Goal: Task Accomplishment & Management: Manage account settings

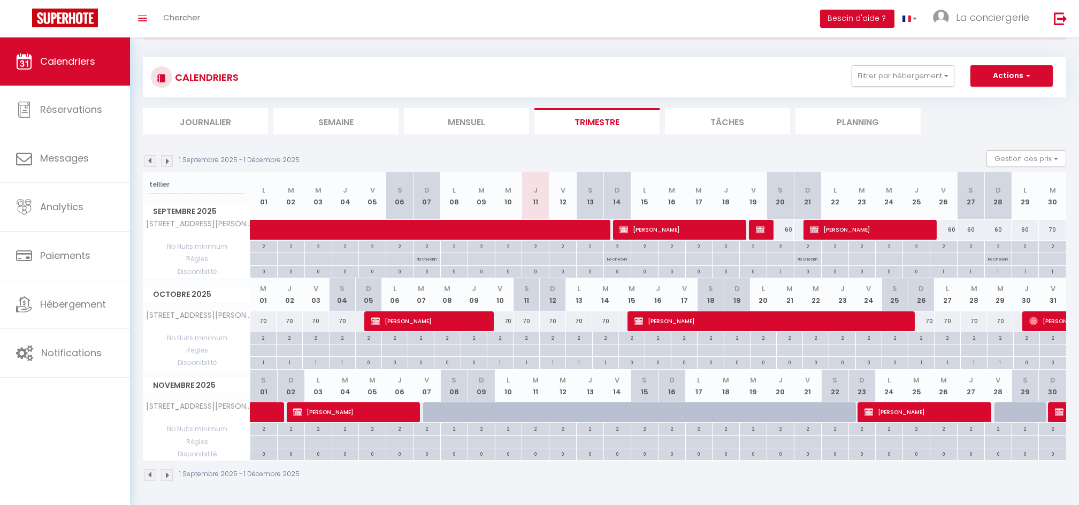
scroll to position [49, 0]
click at [955, 231] on div "60" at bounding box center [943, 230] width 27 height 20
type input "60"
type input "Ven 26 Septembre 2025"
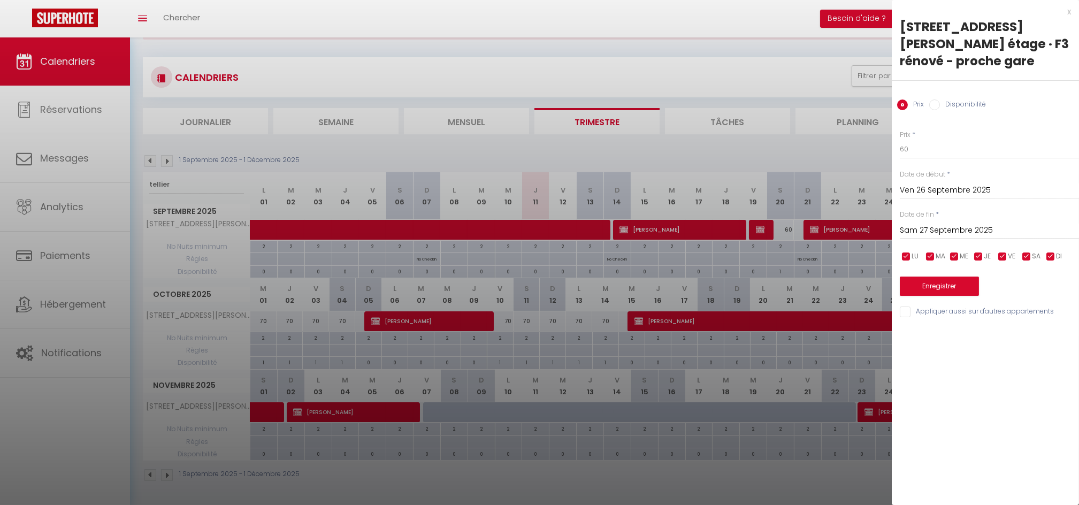
click at [972, 230] on input "Sam 27 Septembre 2025" at bounding box center [989, 231] width 179 height 14
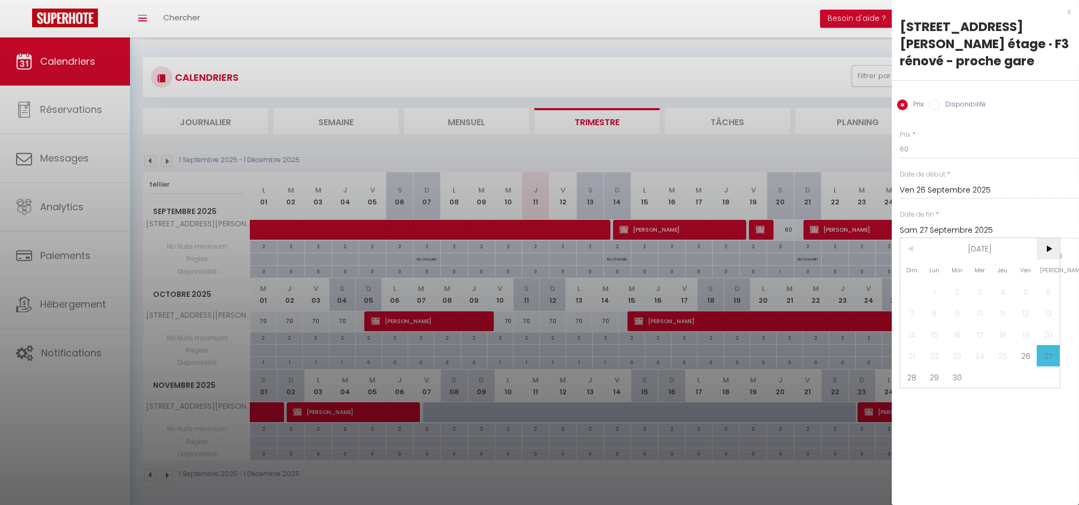
click at [1045, 248] on span ">" at bounding box center [1048, 248] width 23 height 21
click at [984, 330] on span "15" at bounding box center [980, 334] width 23 height 21
type input "Mer 15 Octobre 2025"
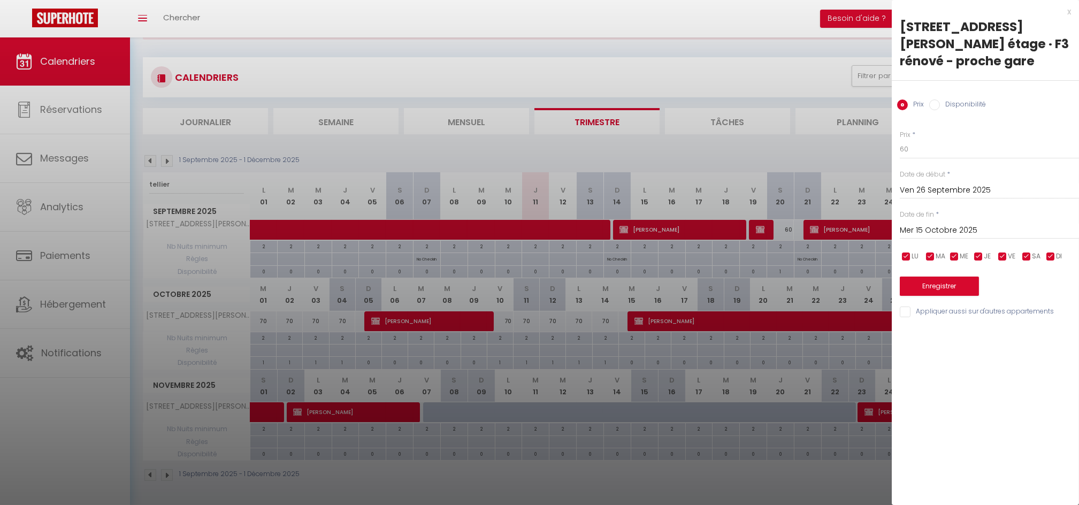
click at [949, 104] on label "Disponibilité" at bounding box center [963, 106] width 46 height 12
click at [940, 104] on input "Disponibilité" at bounding box center [934, 105] width 11 height 11
radio input "true"
radio input "false"
click at [932, 148] on select "Disponible Indisponible" at bounding box center [989, 150] width 179 height 20
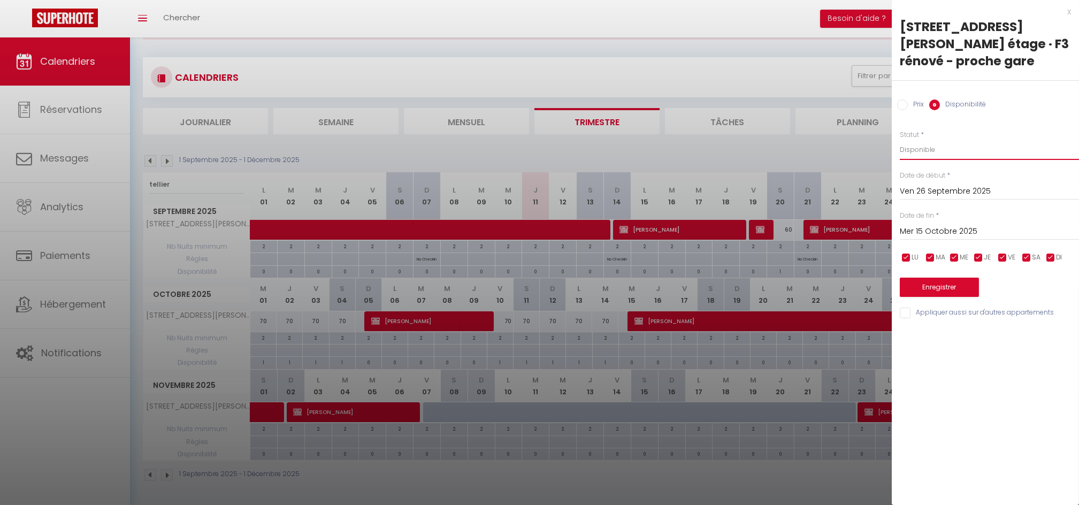
select select "0"
click at [900, 140] on select "Disponible Indisponible" at bounding box center [989, 150] width 179 height 20
click at [956, 289] on button "Enregistrer" at bounding box center [939, 287] width 79 height 19
